Goal: Check status: Check status

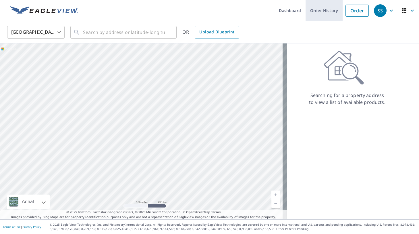
click at [322, 12] on link "Order History" at bounding box center [324, 10] width 37 height 21
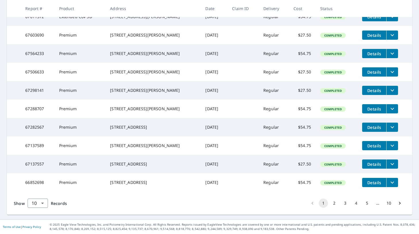
scroll to position [143, 0]
click at [330, 206] on button "2" at bounding box center [334, 202] width 9 height 9
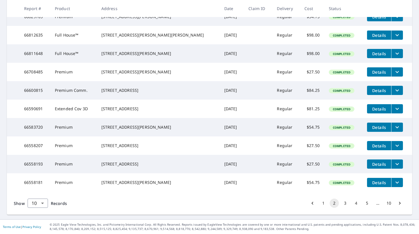
scroll to position [143, 0]
click at [341, 202] on button "3" at bounding box center [345, 202] width 9 height 9
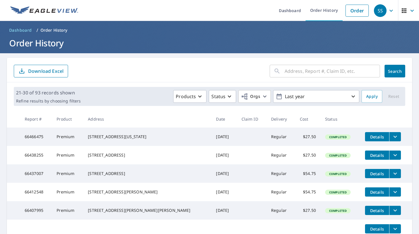
click at [326, 71] on input "text" at bounding box center [332, 71] width 95 height 16
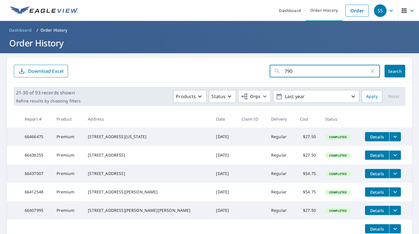
type input "7905"
click button "Search" at bounding box center [395, 71] width 21 height 13
